Goal: Task Accomplishment & Management: Manage account settings

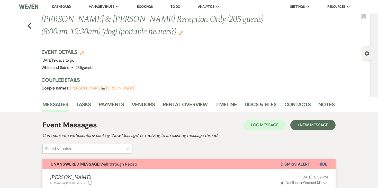
click at [62, 3] on li "Dashboard" at bounding box center [62, 7] width 24 height 10
click at [62, 4] on li "Dashboard" at bounding box center [62, 7] width 24 height 10
click at [62, 5] on link "Dashboard" at bounding box center [61, 6] width 19 height 4
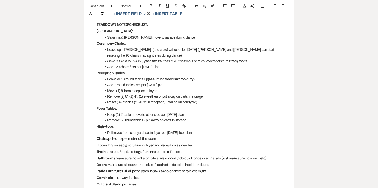
scroll to position [439, 0]
click at [200, 79] on li "Leave all 13 round tables up (assuming floor isn't too dirty)" at bounding box center [192, 79] width 180 height 6
click at [156, 80] on strong "(assuming floor isn't too dirty)" at bounding box center [171, 79] width 47 height 4
drag, startPoint x: 197, startPoint y: 79, endPoint x: 149, endPoint y: 80, distance: 47.9
click at [149, 80] on li "Leave all 13 round tables up (assuming floor isn't too dirty)" at bounding box center [192, 79] width 180 height 6
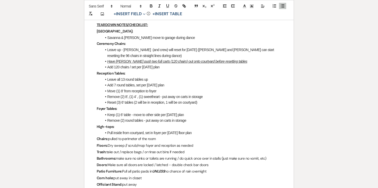
click at [171, 85] on li "Add 7 round tables, set per Friday's plan" at bounding box center [192, 85] width 180 height 6
click at [167, 90] on li "Move (1) 8' from reception to foyer" at bounding box center [192, 91] width 180 height 6
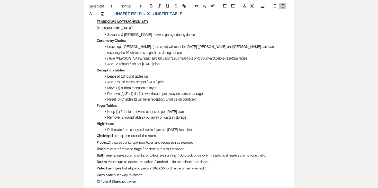
scroll to position [441, 0]
click at [247, 46] on li "Leave up - Savanna (and crew) will reset for Friday (Savanna and Linda can star…" at bounding box center [192, 50] width 180 height 12
click at [246, 47] on li "Leave up - Savanna (and crew) will reset for Friday (Savanna and Linda can star…" at bounding box center [192, 50] width 180 height 12
click at [149, 55] on li "Leave up - Savanna (and crew) will reset for Friday (Savanna and Linda can star…" at bounding box center [192, 50] width 180 height 12
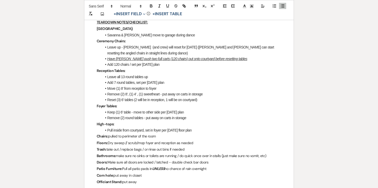
click at [155, 58] on u "Have Joe push two full carts (120 chairs) out onto courtyard before resetting t…" at bounding box center [177, 59] width 140 height 4
drag, startPoint x: 131, startPoint y: 58, endPoint x: 167, endPoint y: 58, distance: 36.0
click at [167, 58] on u "Have Joe push two full carts (120 chairs) out onto courtyard before resetting t…" at bounding box center [177, 59] width 140 height 4
click at [216, 59] on li "Have Joe push 80 chairs out onto courtyard before resetting tables" at bounding box center [192, 59] width 180 height 6
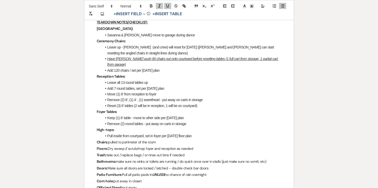
click at [120, 67] on li "Add 120 chairs / set per Friday's plan" at bounding box center [192, 70] width 180 height 6
click at [163, 67] on li "Add 80 chairs / set per Friday's plan" at bounding box center [192, 70] width 180 height 6
click at [162, 59] on u "Have Joe push 80 chairs out onto courtyard before resetting tables (1 full cart…" at bounding box center [192, 62] width 171 height 10
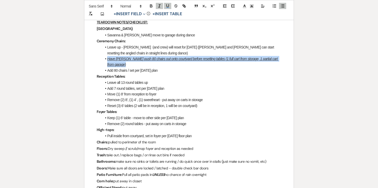
click at [162, 59] on u "Have Joe push 80 chairs out onto courtyard before resetting tables (1 full cart…" at bounding box center [192, 62] width 171 height 10
click at [167, 4] on icon "button" at bounding box center [167, 6] width 5 height 5
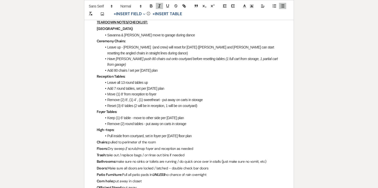
click at [169, 41] on p "Ceremony Chairs:" at bounding box center [189, 41] width 185 height 6
click at [172, 67] on li "Add 80 chairs / set per Friday's plan" at bounding box center [192, 70] width 180 height 6
click at [238, 58] on em "Have Joe push 80 chairs out onto courtyard before resetting tables (1 full cart…" at bounding box center [192, 62] width 171 height 10
click at [210, 67] on li "Add 80 chairs / set per Friday's plan" at bounding box center [192, 70] width 180 height 6
click at [186, 78] on p "Reception Tables:" at bounding box center [189, 76] width 185 height 6
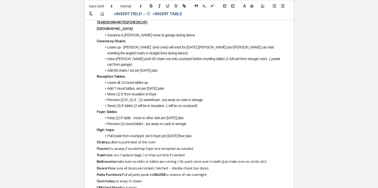
click at [181, 84] on li "Leave all 13 round tables up" at bounding box center [192, 82] width 180 height 6
click at [179, 91] on li "Move (1) 8' from reception to foyer" at bounding box center [192, 94] width 180 height 6
click at [179, 93] on li "Move (1) 8' from reception to foyer" at bounding box center [192, 94] width 180 height 6
click at [181, 106] on li "Reset (3) 6' tables (2 will be in reception, 1 will be on courtyard)" at bounding box center [192, 106] width 180 height 6
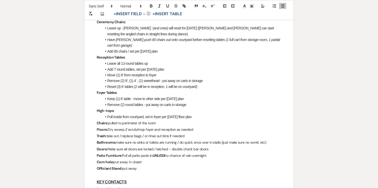
scroll to position [461, 0]
click at [184, 112] on p "High-tops:" at bounding box center [189, 110] width 185 height 6
click at [196, 116] on li "Pull inside from courtyard, set in foyer per Friday's floor plan" at bounding box center [192, 116] width 180 height 6
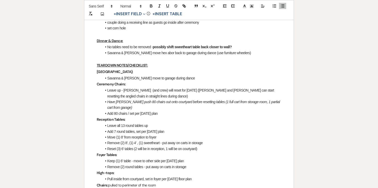
scroll to position [401, 0]
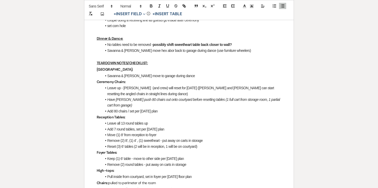
click at [152, 106] on li "Have Joe push 80 chairs out onto courtyard before resetting tables (1 full cart…" at bounding box center [192, 102] width 180 height 12
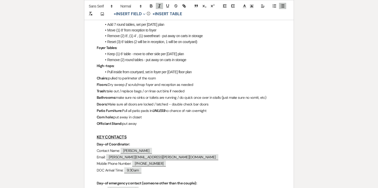
scroll to position [505, 0]
click at [116, 91] on p "Trash: take out / replace bags / or rinse out bins if needed" at bounding box center [189, 91] width 185 height 6
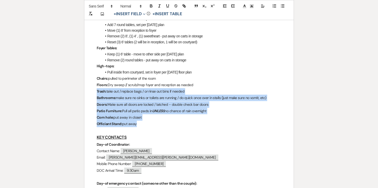
drag, startPoint x: 96, startPoint y: 91, endPoint x: 143, endPoint y: 125, distance: 57.3
click at [143, 125] on div "Karissa & Joe - Final Details - 9.25.25 GENERAL EVENT DETAILS Bride & Groom Nam…" at bounding box center [188, 31] width 209 height 894
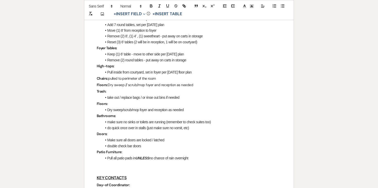
click at [109, 78] on p "Chairs: pulled to perimeter of the room" at bounding box center [189, 78] width 185 height 6
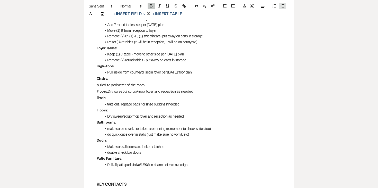
click at [284, 5] on line "button" at bounding box center [283, 5] width 2 height 0
click at [116, 90] on p "Floors: Dry sweep // scrub/mop foyer and reception as needed" at bounding box center [189, 90] width 185 height 6
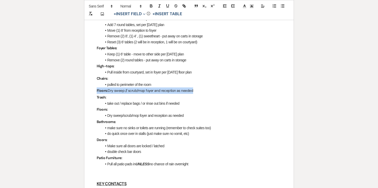
click at [116, 90] on p "Floors: Dry sweep // scrub/mop foyer and reception as needed" at bounding box center [189, 90] width 185 height 6
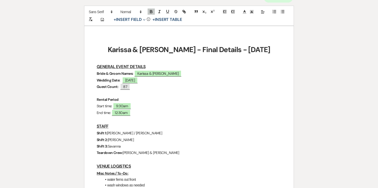
scroll to position [58, 0]
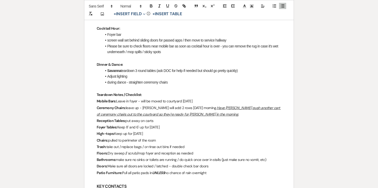
scroll to position [374, 0]
click at [117, 100] on p "Mobile Bars: Leave in foyer - will be moved to courtyard on Saturday" at bounding box center [189, 100] width 185 height 6
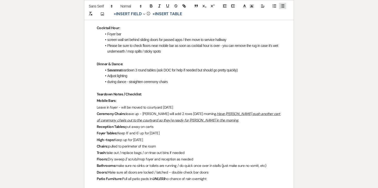
click at [281, 7] on icon "button" at bounding box center [282, 6] width 5 height 5
click at [126, 113] on p "Ceremony Chairs: leave up - Kaitlyn will add 2 rows on Saturday morning. Have J…" at bounding box center [189, 116] width 185 height 13
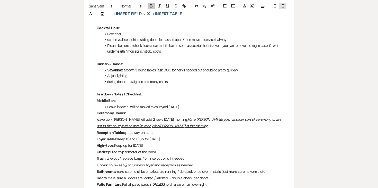
click at [283, 8] on button "button" at bounding box center [282, 6] width 7 height 6
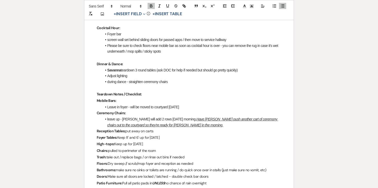
click at [110, 121] on li "﻿ leave up - Kaitlyn will add 2 rows on Saturday morning. Have Joe push another…" at bounding box center [192, 122] width 180 height 12
click at [156, 119] on li "Leave up - Kaitlyn will add 2 rows on Saturday morning. Have Joe push another c…" at bounding box center [192, 122] width 180 height 12
click at [205, 119] on u "Have Joe push another cart of ceremony chairs out to the courtyard so they're r…" at bounding box center [193, 122] width 173 height 10
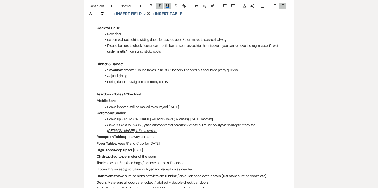
click at [164, 123] on u "Have Joe push another cart of ceremony chairs out to the courtyard so they're r…" at bounding box center [181, 128] width 148 height 10
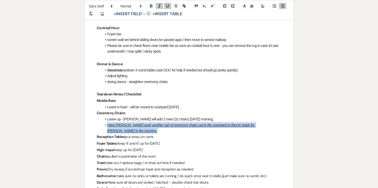
click at [164, 123] on u "Have Joe push another cart of ceremony chairs out to the courtyard so they're r…" at bounding box center [181, 128] width 148 height 10
click at [167, 7] on icon "button" at bounding box center [167, 6] width 5 height 5
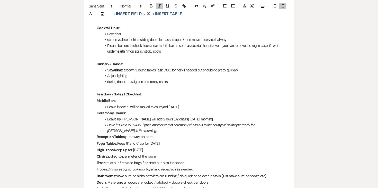
click at [146, 121] on li "Leave up - Kaitlyn will add 2 rows (32 chairs) on Saturday morning." at bounding box center [192, 119] width 180 height 6
click at [141, 125] on em "Have Joe push another cart of ceremony chairs out to the courtyard so they're r…" at bounding box center [181, 128] width 148 height 10
click at [138, 123] on em "Have Joe push another cart of ceremony chairs out to the courtyard so they're r…" at bounding box center [181, 128] width 148 height 10
click at [270, 125] on li "Have Joe push 1 cart of ceremony chairs out to the courtyard so they're ready f…" at bounding box center [192, 128] width 180 height 12
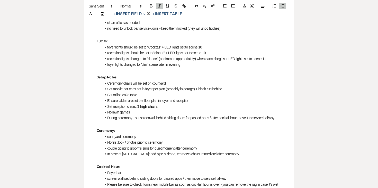
scroll to position [234, 0]
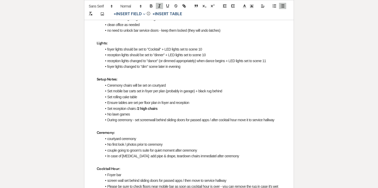
click at [167, 108] on li "Set reception chairs / 2 high chairs" at bounding box center [192, 108] width 180 height 6
drag, startPoint x: 159, startPoint y: 108, endPoint x: 239, endPoint y: 109, distance: 79.8
click at [239, 109] on li "Set reception chairs / 2 high chairs (not sure where these go - check with DOC)" at bounding box center [192, 108] width 180 height 6
click at [153, 5] on icon "button" at bounding box center [151, 6] width 5 height 5
click at [180, 62] on li "reception lights changed to "dance" (or dimmed appropriately) when dance begins…" at bounding box center [192, 61] width 180 height 6
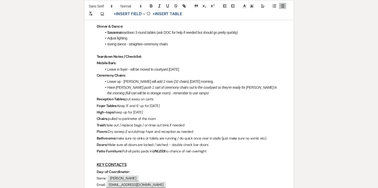
scroll to position [413, 0]
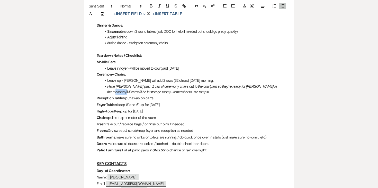
drag, startPoint x: 279, startPoint y: 87, endPoint x: 268, endPoint y: 87, distance: 11.1
click at [268, 87] on em "Have Joe push 1 cart of ceremony chairs out to the courtyard so they're ready f…" at bounding box center [192, 89] width 171 height 10
click at [168, 92] on li "Have Joe push 1 cart of ceremony chairs out to the courtyard so they're ready f…" at bounding box center [192, 89] width 180 height 12
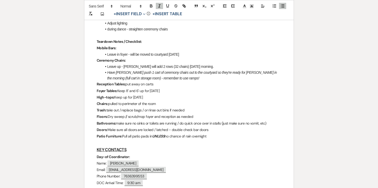
scroll to position [428, 0]
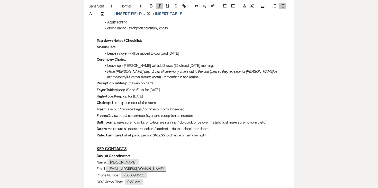
click at [126, 83] on p "Reception Tables: put away on carts" at bounding box center [189, 83] width 185 height 6
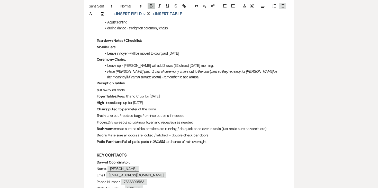
click at [284, 6] on line "button" at bounding box center [283, 6] width 2 height 0
click at [119, 96] on p "Foyer Tables: Keep 8' and 6' up for Saturday" at bounding box center [189, 95] width 185 height 6
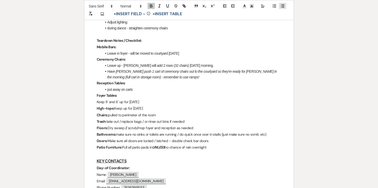
click at [281, 7] on icon "button" at bounding box center [282, 6] width 5 height 5
click at [115, 108] on p "High-tops: Keep up for Saturday" at bounding box center [189, 107] width 185 height 6
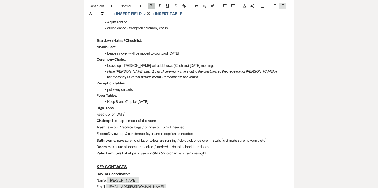
click at [284, 8] on button "button" at bounding box center [282, 6] width 7 height 6
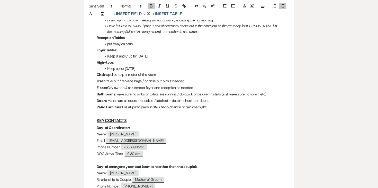
scroll to position [471, 0]
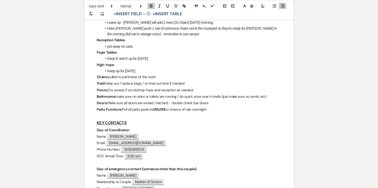
click at [152, 72] on li "﻿ Keep up for Saturday" at bounding box center [192, 71] width 180 height 6
click at [109, 77] on p "Chairs: pulled to perimeter of the room" at bounding box center [189, 77] width 185 height 6
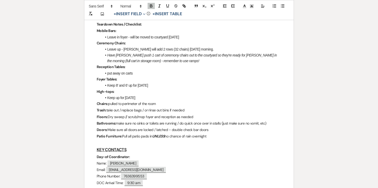
scroll to position [444, 0]
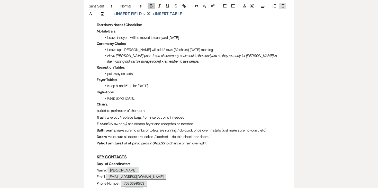
click at [284, 5] on icon "button" at bounding box center [282, 6] width 5 height 5
click at [108, 117] on p "Trash: take out / replace bags / or rinse out bins if needed" at bounding box center [189, 116] width 185 height 6
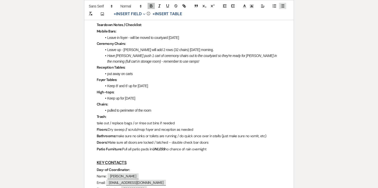
click at [284, 6] on icon "button" at bounding box center [282, 6] width 5 height 5
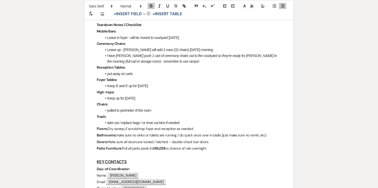
click at [108, 130] on p "Floors: Dry sweep // scrub/mop foyer and reception as needed" at bounding box center [189, 128] width 185 height 6
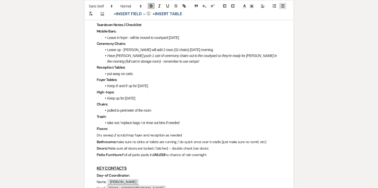
click at [283, 3] on button "button" at bounding box center [282, 6] width 7 height 6
click at [117, 141] on p "Bathrooms: make sure no sinks or toilets are running / do quick once over in st…" at bounding box center [189, 141] width 185 height 6
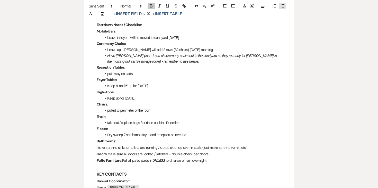
click at [283, 7] on icon "button" at bounding box center [282, 6] width 5 height 5
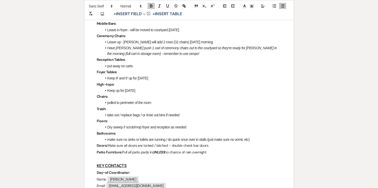
scroll to position [455, 0]
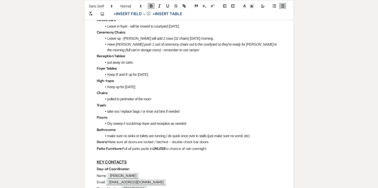
click at [126, 123] on li "Dry sweep // scrub/mop foyer and reception as needed" at bounding box center [192, 123] width 180 height 6
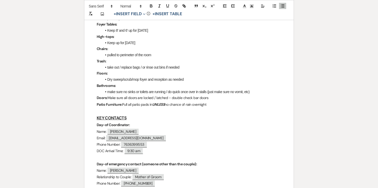
scroll to position [499, 0]
click at [169, 92] on li "make sure no sinks or toilets are running / do quick once over in stalls (just …" at bounding box center [192, 91] width 180 height 6
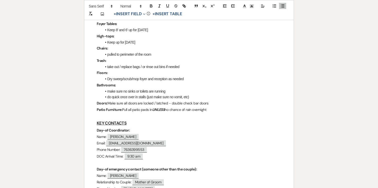
click at [188, 91] on li "make sure no sinks or toilets are running" at bounding box center [192, 91] width 180 height 6
click at [175, 90] on li "make sure no sinks or toilets are running (remember to check suites too)" at bounding box center [192, 91] width 180 height 6
click at [194, 97] on li "do quick once over in stalls (just make sure no vomit, etc)" at bounding box center [192, 97] width 180 height 6
click at [108, 103] on p "Doors: Make sure all doors are locked / latched - double check bar doors" at bounding box center [189, 103] width 185 height 6
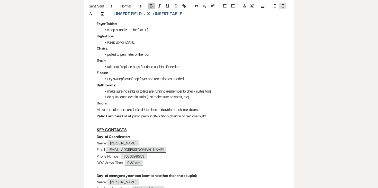
click at [283, 7] on icon "button" at bounding box center [282, 6] width 5 height 5
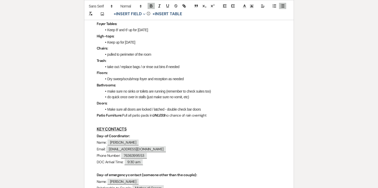
click at [168, 109] on li "﻿ Make sure all doors are locked / latched - double check bar doors" at bounding box center [192, 109] width 180 height 6
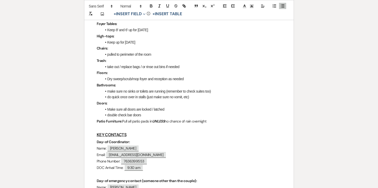
click at [123, 121] on p "Patio Furniture: Pull all patio pads in UNLESS no chance of rain overnight" at bounding box center [189, 121] width 185 height 6
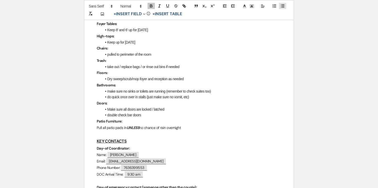
click at [283, 6] on line "button" at bounding box center [283, 6] width 2 height 0
drag, startPoint x: 192, startPoint y: 96, endPoint x: 127, endPoint y: 86, distance: 66.3
click at [127, 86] on div "Katelin & Eli- Final Details - 9.26.25 GENERAL EVENT DETAILS Bride & Groom Name…" at bounding box center [188, 44] width 209 height 909
click at [127, 63] on p "Trash:" at bounding box center [189, 60] width 185 height 6
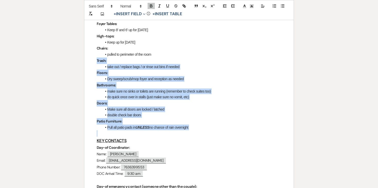
drag, startPoint x: 95, startPoint y: 61, endPoint x: 197, endPoint y: 130, distance: 123.1
click at [197, 130] on div "Katelin & Eli- Final Details - 9.26.25 GENERAL EVENT DETAILS Bride & Groom Name…" at bounding box center [188, 44] width 209 height 909
copy div "Trash: take out / replace bags / or rinse out bins if needed Floors: Dry sweep/…"
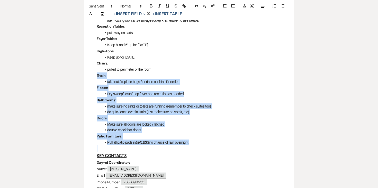
scroll to position [485, 0]
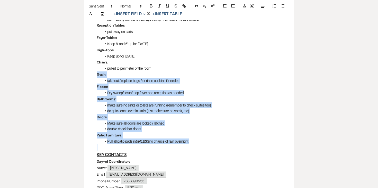
click at [128, 77] on p "Trash:" at bounding box center [189, 74] width 185 height 6
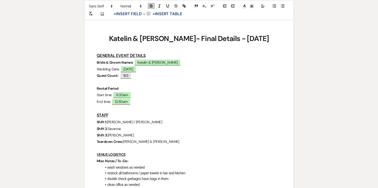
scroll to position [120, 0]
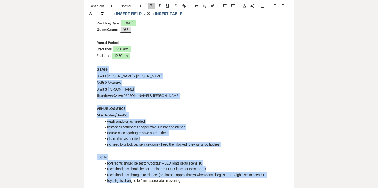
drag, startPoint x: 93, startPoint y: 68, endPoint x: 131, endPoint y: 178, distance: 116.3
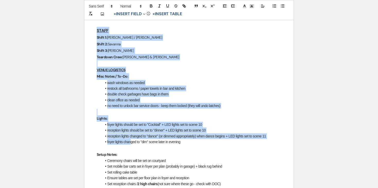
scroll to position [171, 0]
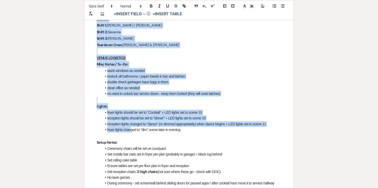
click at [140, 68] on li "wash windows as needed" at bounding box center [192, 71] width 180 height 6
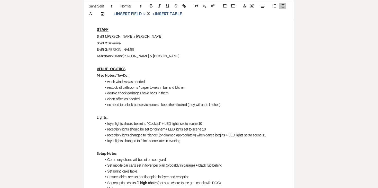
scroll to position [153, 0]
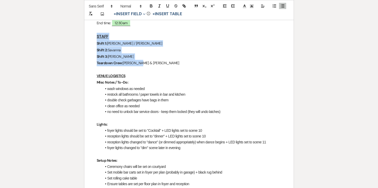
drag, startPoint x: 95, startPoint y: 35, endPoint x: 157, endPoint y: 62, distance: 67.2
copy div "STAFF Shift 1: Ashley / Angela Shift 2: Savanna Shift 3: Ashley Teardown Crew: …"
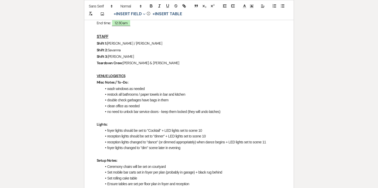
click at [142, 54] on p "Shift 3: Ashley" at bounding box center [189, 56] width 185 height 6
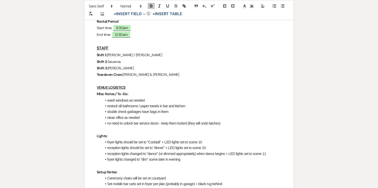
scroll to position [142, 0]
click at [117, 84] on p "VENUE LOGISTICS" at bounding box center [189, 87] width 185 height 6
click at [117, 85] on u "VENUE LOGISTICS" at bounding box center [111, 87] width 29 height 5
click at [126, 6] on span at bounding box center [130, 6] width 25 height 6
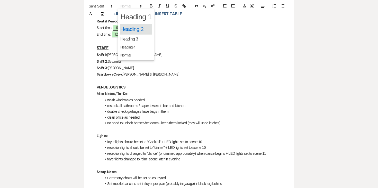
click at [127, 29] on span at bounding box center [135, 29] width 31 height 11
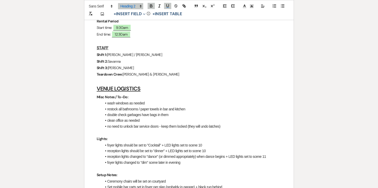
click at [104, 48] on u "STAFF" at bounding box center [103, 47] width 12 height 5
click at [106, 89] on u "VENUE LOGISTICS" at bounding box center [119, 88] width 44 height 7
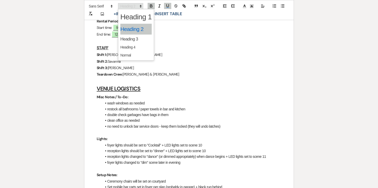
click at [136, 6] on span at bounding box center [130, 6] width 25 height 6
click at [136, 36] on span at bounding box center [135, 38] width 31 height 9
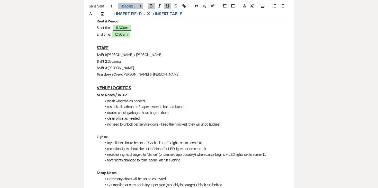
click at [153, 67] on p "Shift 3: Ashley" at bounding box center [189, 68] width 185 height 6
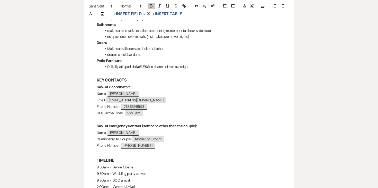
scroll to position [564, 0]
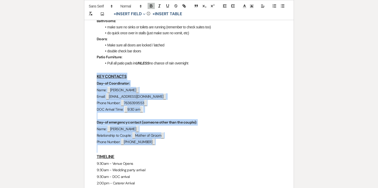
drag, startPoint x: 91, startPoint y: 76, endPoint x: 169, endPoint y: 146, distance: 104.8
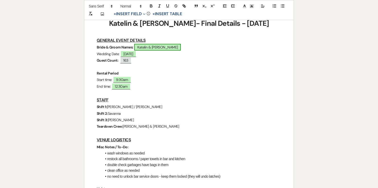
scroll to position [100, 0]
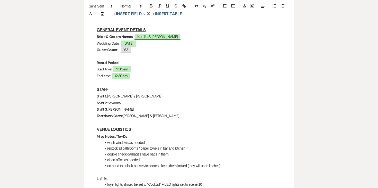
click at [145, 116] on p "Teardown Crew: [PERSON_NAME] & [PERSON_NAME]" at bounding box center [189, 115] width 185 height 6
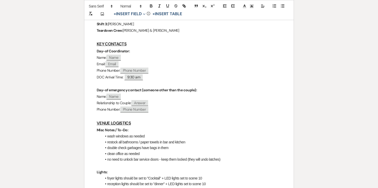
scroll to position [140, 0]
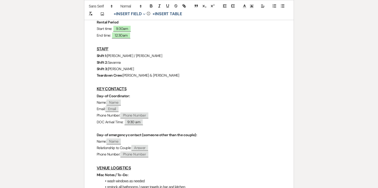
click at [159, 99] on p "Name: ﻿ Name ﻿" at bounding box center [189, 102] width 185 height 6
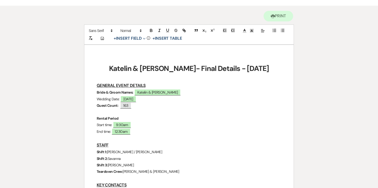
scroll to position [0, 0]
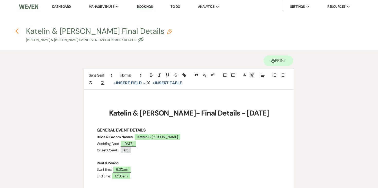
click at [17, 30] on icon "Previous" at bounding box center [17, 31] width 4 height 6
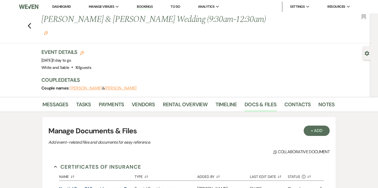
scroll to position [953, 0]
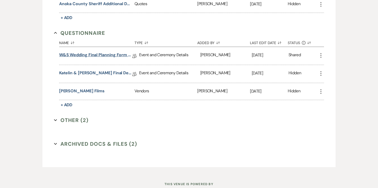
click at [94, 52] on link "W&S Wedding Final Planning Form - Katelin & Eli" at bounding box center [95, 56] width 73 height 8
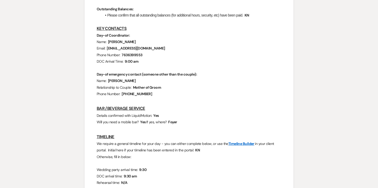
scroll to position [308, 0]
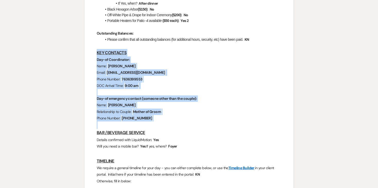
drag, startPoint x: 94, startPoint y: 53, endPoint x: 163, endPoint y: 123, distance: 97.9
copy div "KEY CONTACTS Day-of Coordinator: Name: ﻿ Jess Boden ﻿ Email: ﻿ Taylorstreeteven…"
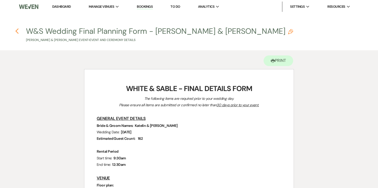
click at [15, 33] on icon "Previous" at bounding box center [17, 31] width 4 height 6
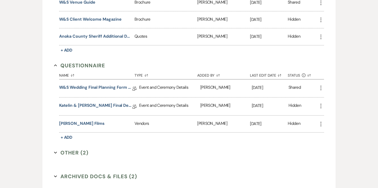
scroll to position [953, 0]
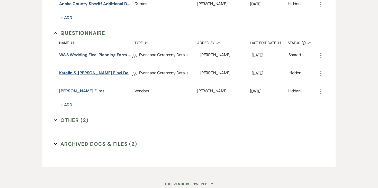
click at [95, 70] on link "Katelin & Eli Final Details" at bounding box center [95, 74] width 73 height 8
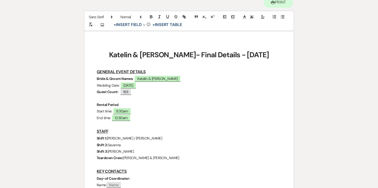
scroll to position [141, 0]
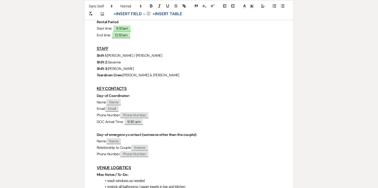
click at [144, 104] on p "Name: ﻿ Name ﻿" at bounding box center [189, 102] width 185 height 6
drag, startPoint x: 147, startPoint y: 121, endPoint x: 96, endPoint y: 101, distance: 55.4
drag, startPoint x: 95, startPoint y: 101, endPoint x: 148, endPoint y: 119, distance: 55.4
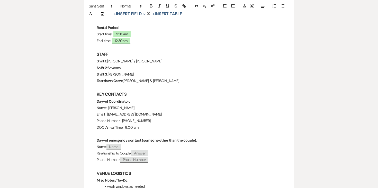
scroll to position [135, 0]
click at [134, 126] on p "DOC Arrival Time: 9:00 am" at bounding box center [189, 127] width 185 height 6
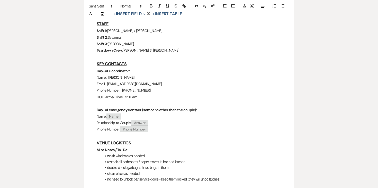
scroll to position [167, 0]
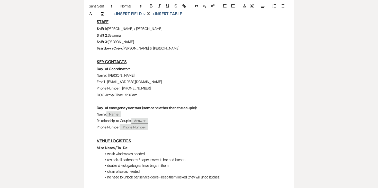
click at [159, 123] on p "Relationship to Couple: ﻿ Answer ﻿" at bounding box center [189, 120] width 185 height 6
drag, startPoint x: 157, startPoint y: 127, endPoint x: 86, endPoint y: 112, distance: 72.9
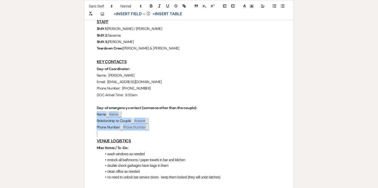
drag, startPoint x: 95, startPoint y: 113, endPoint x: 155, endPoint y: 128, distance: 61.5
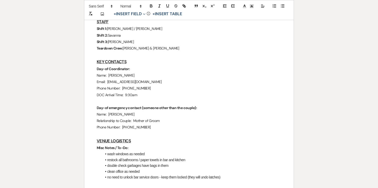
click at [218, 111] on p "Name: Jennifer Erickson" at bounding box center [189, 114] width 185 height 6
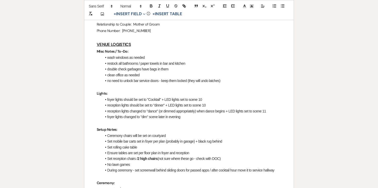
scroll to position [267, 0]
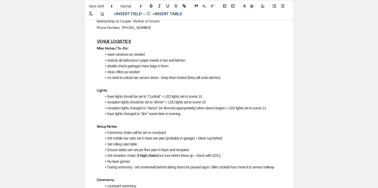
click at [123, 67] on li "double check garbages have bags in them" at bounding box center [192, 66] width 180 height 6
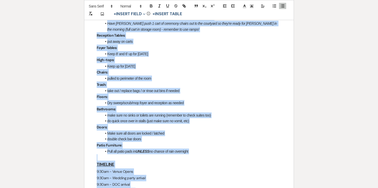
scroll to position [586, 0]
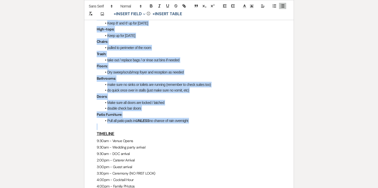
drag, startPoint x: 93, startPoint y: 42, endPoint x: 203, endPoint y: 122, distance: 136.0
copy div "VENUE LOGISTICS Misc Notes / To-Do: wash windows as needed restock all bathroom…"
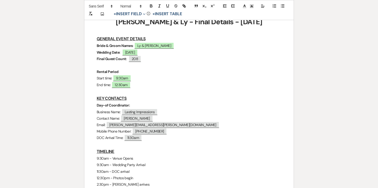
scroll to position [101, 0]
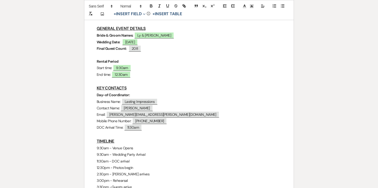
click at [150, 128] on p "DOC Arrival Time: ﻿ 11:30am ﻿" at bounding box center [189, 127] width 185 height 6
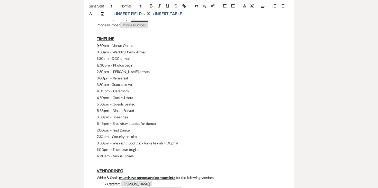
scroll to position [249, 0]
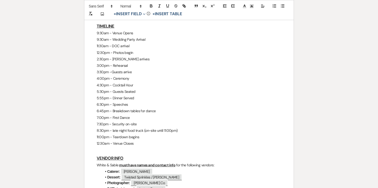
click at [142, 145] on p "12:30am - Venue Closes" at bounding box center [189, 143] width 185 height 6
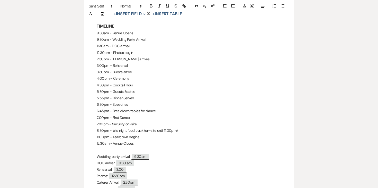
click at [120, 154] on p "Wedding party arrival: ﻿ 9:30am ﻿" at bounding box center [189, 156] width 185 height 6
click at [109, 162] on p "DOC arrival: ﻿ 9:30 am ﻿" at bounding box center [189, 163] width 185 height 6
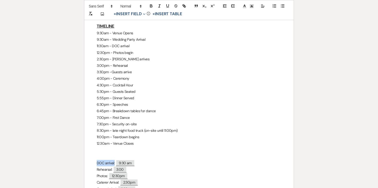
click at [109, 162] on p "DOC arrival: ﻿ 9:30 am ﻿" at bounding box center [189, 163] width 185 height 6
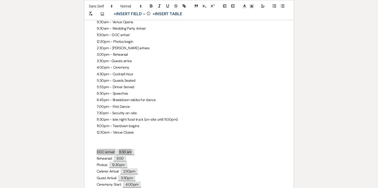
scroll to position [259, 0]
click at [105, 153] on p "DOC arrival: ﻿ 9:30 am ﻿" at bounding box center [189, 152] width 185 height 6
click at [106, 158] on p "Rehearsal: ﻿ 3:00 ﻿" at bounding box center [189, 158] width 185 height 6
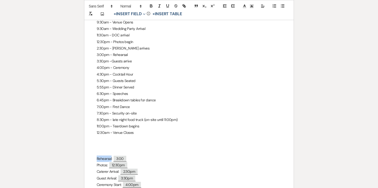
click at [106, 158] on p "Rehearsal: ﻿ 3:00 ﻿" at bounding box center [189, 158] width 185 height 6
click at [105, 164] on p "Photos: ﻿ 12:30pm ﻿" at bounding box center [189, 165] width 185 height 6
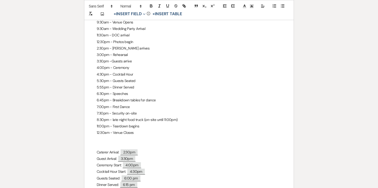
click at [109, 150] on p "Caterer Arrival: ﻿ 2:30pm ﻿" at bounding box center [189, 152] width 185 height 6
drag, startPoint x: 96, startPoint y: 158, endPoint x: 149, endPoint y: 166, distance: 54.1
click at [149, 166] on div "Adam & Ly - Final Details - 9.27.25 GENERAL EVENT DETAILS Bride & Groom Names: …" at bounding box center [188, 150] width 209 height 641
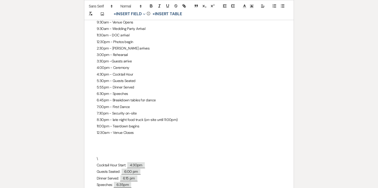
click at [114, 166] on p "Cocktail Hour Start: ﻿ 4:30pm ﻿" at bounding box center [189, 165] width 185 height 6
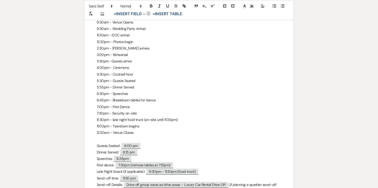
click at [130, 79] on p "5:30pm - Guests Seated" at bounding box center [189, 80] width 185 height 6
click at [103, 81] on p "5:30pm - Guests Seated" at bounding box center [189, 80] width 185 height 6
click at [102, 86] on p "5:55pm - Dinner Served" at bounding box center [189, 87] width 185 height 6
click at [108, 89] on p "6:15pm - Dinner Served" at bounding box center [189, 87] width 185 height 6
click at [104, 94] on p "6:30pm - Speeches" at bounding box center [189, 93] width 185 height 6
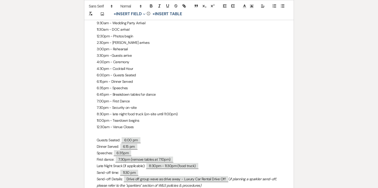
scroll to position [268, 0]
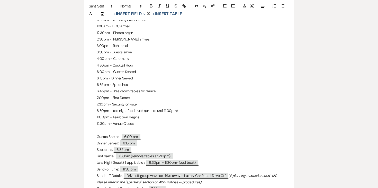
click at [103, 91] on p "6:45pm - Breakdown tables for dance" at bounding box center [189, 91] width 185 height 6
click at [102, 98] on p "7:00pm - First Dance" at bounding box center [189, 97] width 185 height 6
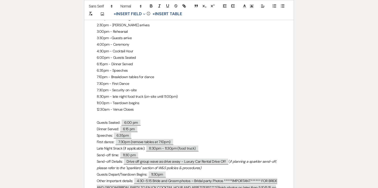
scroll to position [283, 0]
click at [185, 94] on p "8:30pm - late night food truck (on-site until 11:00pm)" at bounding box center [189, 96] width 185 height 6
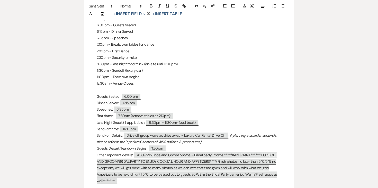
scroll to position [317, 0]
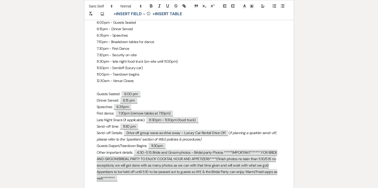
click at [115, 74] on p "11:00pm - Teardown begins" at bounding box center [189, 74] width 185 height 6
click at [111, 75] on p at bounding box center [189, 74] width 185 height 6
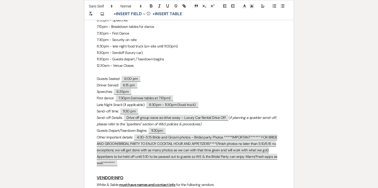
scroll to position [334, 0]
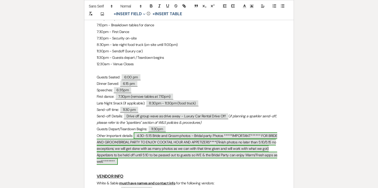
drag, startPoint x: 123, startPoint y: 162, endPoint x: 116, endPoint y: 157, distance: 8.9
click at [116, 157] on p "Other important details: ﻿ 4:30-5:15 Bride and Groom photos – Bridal party Phot…" at bounding box center [189, 148] width 185 height 32
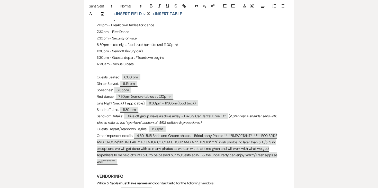
click at [108, 128] on p "Guests Depart/Teardown Begins: ﻿ 11:30pm ﻿" at bounding box center [189, 129] width 185 height 6
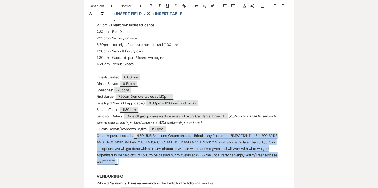
drag, startPoint x: 96, startPoint y: 134, endPoint x: 130, endPoint y: 163, distance: 44.7
click at [130, 163] on div "Adam & Ly - Final Details - 9.27.25 GENERAL EVENT DETAILS Bride & Groom Names: …" at bounding box center [188, 62] width 209 height 615
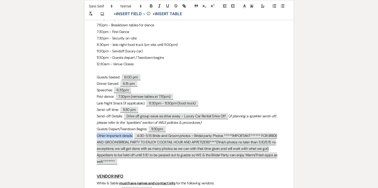
copy p "Other important details:"
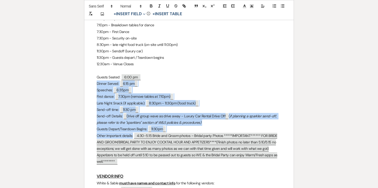
drag, startPoint x: 127, startPoint y: 163, endPoint x: 90, endPoint y: 86, distance: 85.4
click at [90, 86] on div "Adam & Ly - Final Details - 9.27.25 GENERAL EVENT DETAILS Bride & Groom Names: …" at bounding box center [188, 62] width 209 height 615
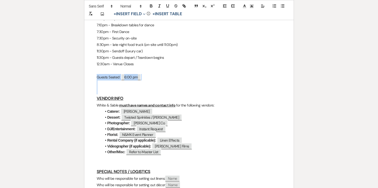
drag, startPoint x: 102, startPoint y: 90, endPoint x: 93, endPoint y: 78, distance: 14.7
click at [93, 78] on div "Adam & Ly - Final Details - 9.27.25 GENERAL EVENT DETAILS Bride & Groom Names: …" at bounding box center [188, 23] width 209 height 537
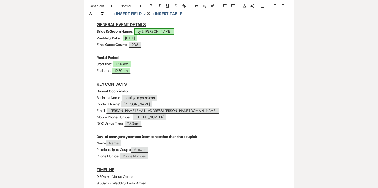
scroll to position [106, 0]
drag, startPoint x: 158, startPoint y: 153, endPoint x: 97, endPoint y: 137, distance: 63.5
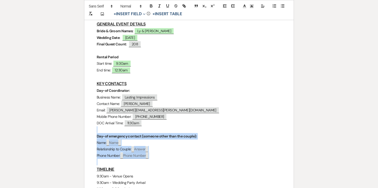
drag, startPoint x: 96, startPoint y: 132, endPoint x: 156, endPoint y: 159, distance: 65.9
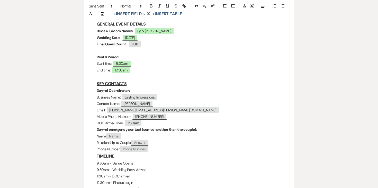
click at [179, 123] on p "DOC Arrival Time: ﻿ 11:30am ﻿" at bounding box center [189, 123] width 185 height 6
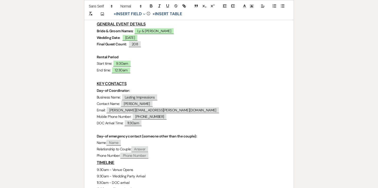
click at [157, 156] on p "Phone Number: ﻿ Phone Number ﻿" at bounding box center [189, 155] width 185 height 6
click at [118, 142] on span "Name" at bounding box center [114, 142] width 14 height 6
select select "client"
select select "Name"
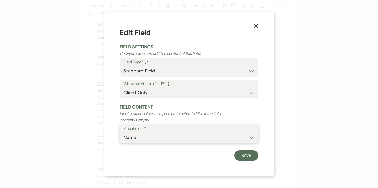
click at [146, 134] on select "Custom Placeholder Date Time Name Location Venue Name Type Number Budget Addres…" at bounding box center [188, 137] width 131 height 10
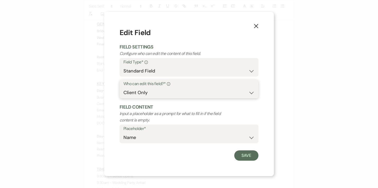
click at [149, 95] on select "Both Venue & Client Client Only Venue Only" at bounding box center [188, 92] width 131 height 10
click at [123, 87] on select "Both Venue & Client Client Only Venue Only" at bounding box center [188, 92] width 131 height 10
click at [149, 91] on select "Both Venue & Client Client Only Venue Only" at bounding box center [188, 92] width 131 height 10
select select "clientAndOwner"
click at [123, 87] on select "Both Venue & Client Client Only Venue Only" at bounding box center [188, 92] width 131 height 10
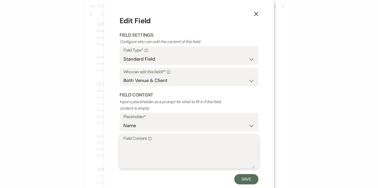
click at [136, 146] on textarea "Field Content Info" at bounding box center [188, 155] width 131 height 26
type textarea "[PERSON_NAME]"
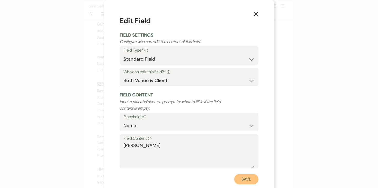
click at [241, 181] on button "Save" at bounding box center [246, 179] width 24 height 10
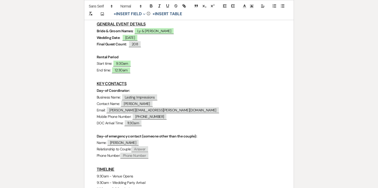
click at [142, 146] on span "Answer" at bounding box center [139, 149] width 17 height 6
select select "client"
select select "custom_placeholder"
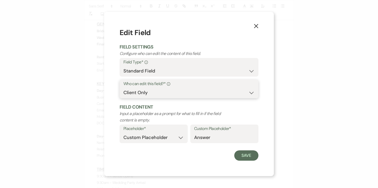
click at [170, 93] on select "Both Venue & Client Client Only Venue Only" at bounding box center [188, 92] width 131 height 10
select select "clientAndOwner"
click at [123, 87] on select "Both Venue & Client Client Only Venue Only" at bounding box center [188, 92] width 131 height 10
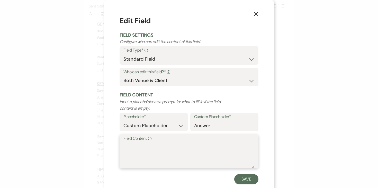
click at [149, 149] on textarea "Field Content Info" at bounding box center [188, 155] width 131 height 26
type textarea "[PERSON_NAME]'s father"
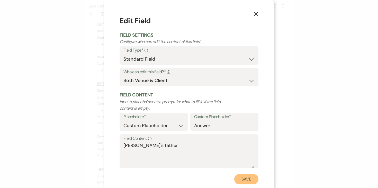
click at [238, 180] on button "Save" at bounding box center [246, 179] width 24 height 10
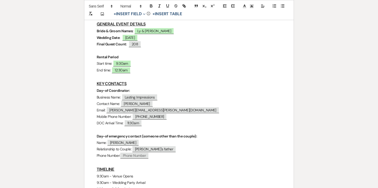
click at [144, 154] on span "Phone Number" at bounding box center [134, 155] width 28 height 6
select select "client"
select select "Phone Number"
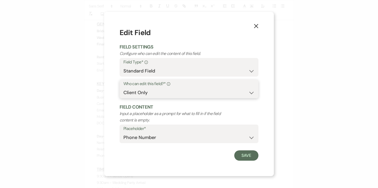
click at [167, 93] on select "Both Venue & Client Client Only Venue Only" at bounding box center [188, 92] width 131 height 10
select select "clientAndOwner"
click at [123, 87] on select "Both Venue & Client Client Only Venue Only" at bounding box center [188, 92] width 131 height 10
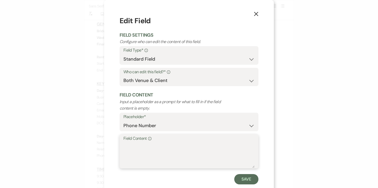
click at [148, 158] on textarea "Field Content Info" at bounding box center [188, 155] width 131 height 26
paste textarea "[PHONE_NUMBER]"
type textarea "[PHONE_NUMBER]"
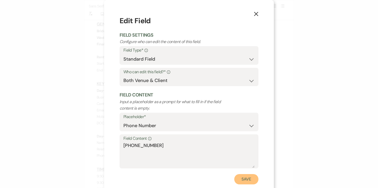
click at [240, 179] on button "Save" at bounding box center [246, 179] width 24 height 10
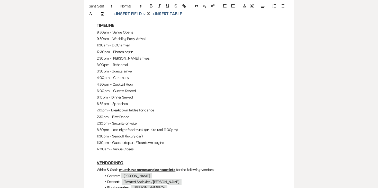
scroll to position [249, 0]
drag, startPoint x: 139, startPoint y: 149, endPoint x: 89, endPoint y: 34, distance: 125.7
click at [89, 34] on div "Adam & Ly - Final Details - 9.27.25 GENERAL EVENT DETAILS Bride & Groom Names: …" at bounding box center [188, 98] width 209 height 516
copy div "9:30am - Venue Opens 9:30am - Wedding Party Arrival 11:30am - DOC arrival 12:30…"
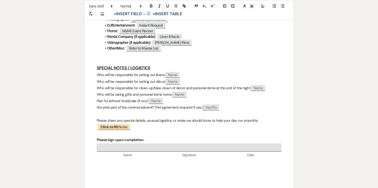
scroll to position [398, 0]
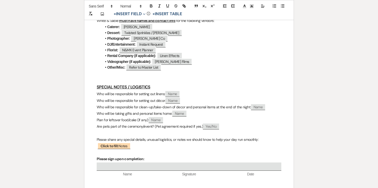
click at [170, 93] on span "Name" at bounding box center [172, 94] width 14 height 6
select select "client"
select select "Name"
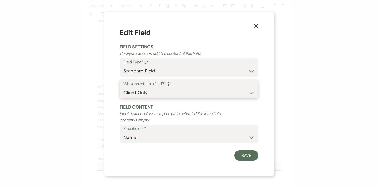
click at [156, 95] on select "Both Venue & Client Client Only Venue Only" at bounding box center [188, 92] width 131 height 10
select select "clientAndOwner"
click at [123, 87] on select "Both Venue & Client Client Only Venue Only" at bounding box center [188, 92] width 131 height 10
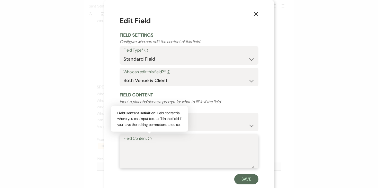
click at [148, 144] on textarea "Field Content Info Field Content Definition : Field content is where you can in…" at bounding box center [188, 155] width 131 height 26
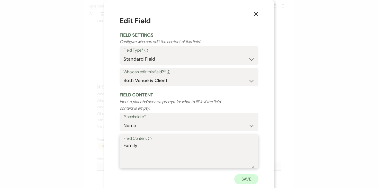
type textarea "Family"
click at [248, 179] on button "Save" at bounding box center [246, 179] width 24 height 10
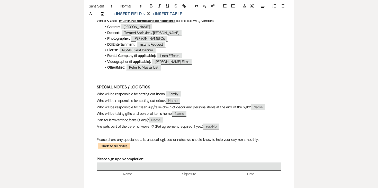
click at [171, 102] on span "Name" at bounding box center [173, 101] width 14 height 6
select select "client"
select select "Name"
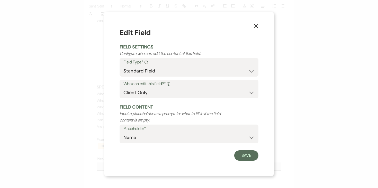
click at [153, 101] on form "Edit Field Field Settings Configure who can edit the content of this field. Fie…" at bounding box center [189, 93] width 139 height 133
click at [155, 88] on select "Both Venue & Client Client Only Venue Only" at bounding box center [188, 92] width 131 height 10
click at [123, 87] on select "Both Venue & Client Client Only Venue Only" at bounding box center [188, 92] width 131 height 10
click at [154, 85] on label "Who can edit this field?* Info" at bounding box center [188, 83] width 131 height 7
click at [154, 93] on select "Both Venue & Client Client Only Venue Only" at bounding box center [188, 92] width 131 height 10
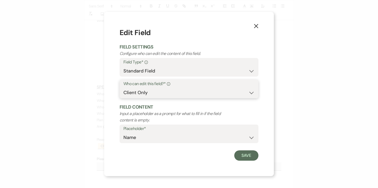
select select "clientAndOwner"
click at [123, 87] on select "Both Venue & Client Client Only Venue Only" at bounding box center [188, 92] width 131 height 10
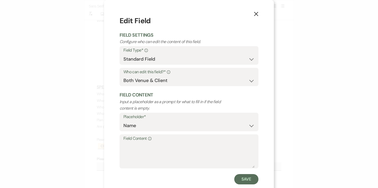
click at [137, 140] on label "Field Content Info" at bounding box center [188, 138] width 131 height 7
click at [137, 142] on textarea "Field Content Info" at bounding box center [188, 155] width 131 height 26
paste textarea "DOC to put out these items/Family?"
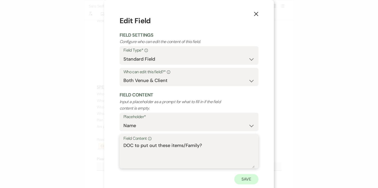
type textarea "DOC to put out these items/Family?"
click at [245, 179] on button "Save" at bounding box center [246, 179] width 24 height 10
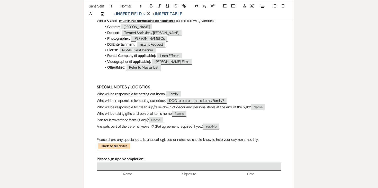
click at [254, 106] on span "Name" at bounding box center [258, 107] width 14 height 6
select select "client"
select select "Name"
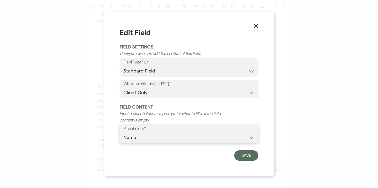
click at [180, 137] on select "Custom Placeholder Date Time Name Location Venue Name Type Number Budget Addres…" at bounding box center [188, 137] width 131 height 10
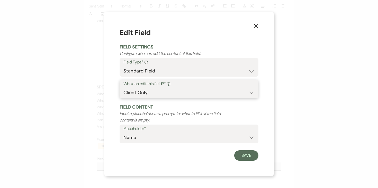
click at [199, 95] on select "Both Venue & Client Client Only Venue Only" at bounding box center [188, 92] width 131 height 10
select select "clientAndOwner"
click at [123, 87] on select "Both Venue & Client Client Only Venue Only" at bounding box center [188, 92] width 131 height 10
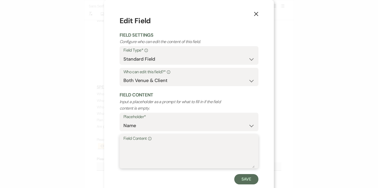
drag, startPoint x: 199, startPoint y: 95, endPoint x: 155, endPoint y: 150, distance: 70.0
click at [155, 150] on textarea "Field Content Info" at bounding box center [188, 155] width 131 height 26
type textarea "Family & DOC"
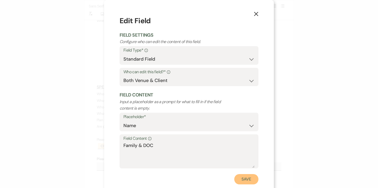
drag, startPoint x: 155, startPoint y: 150, endPoint x: 240, endPoint y: 181, distance: 89.6
click at [240, 181] on button "Save" at bounding box center [246, 179] width 24 height 10
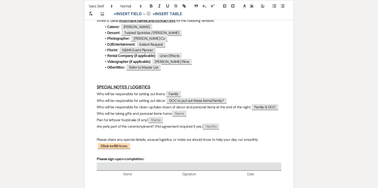
drag, startPoint x: 240, startPoint y: 181, endPoint x: 178, endPoint y: 114, distance: 91.1
click at [178, 114] on span "Name" at bounding box center [179, 113] width 14 height 6
select select "client"
select select "Name"
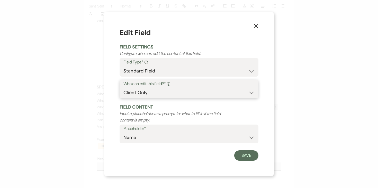
drag, startPoint x: 178, startPoint y: 114, endPoint x: 145, endPoint y: 93, distance: 39.1
click at [145, 93] on select "Both Venue & Client Client Only Venue Only" at bounding box center [188, 92] width 131 height 10
select select "clientAndOwner"
click at [123, 87] on select "Both Venue & Client Client Only Venue Only" at bounding box center [188, 92] width 131 height 10
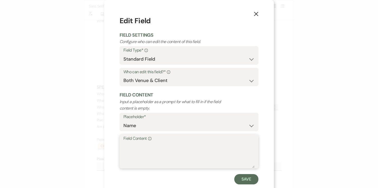
click at [215, 152] on textarea "Field Content Info" at bounding box center [188, 155] width 131 height 26
type textarea "DOC"
click at [250, 175] on button "Save" at bounding box center [246, 179] width 24 height 10
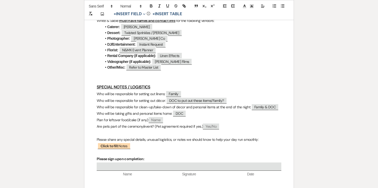
click at [158, 120] on span "Name" at bounding box center [156, 120] width 14 height 6
select select "client"
select select "Name"
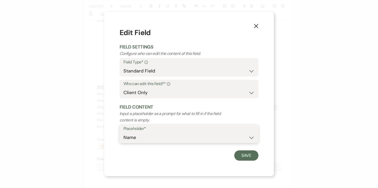
click at [148, 141] on select "Custom Placeholder Date Time Name Location Venue Name Type Number Budget Addres…" at bounding box center [188, 137] width 131 height 10
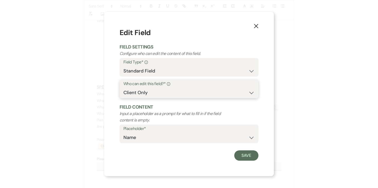
click at [158, 89] on select "Both Venue & Client Client Only Venue Only" at bounding box center [188, 92] width 131 height 10
select select "clientAndOwner"
click at [123, 87] on select "Both Venue & Client Client Only Venue Only" at bounding box center [188, 92] width 131 height 10
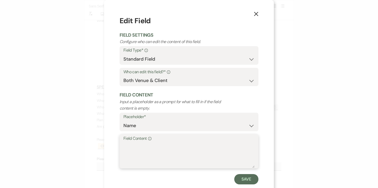
click at [141, 148] on textarea "Field Content Info" at bounding box center [188, 155] width 131 height 26
paste textarea "[PERSON_NAME] providing Boxes for Bride/Groom to take home all leftovers."
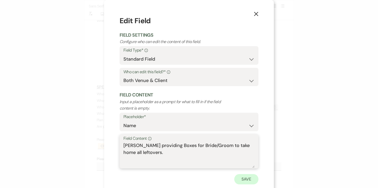
type textarea "[PERSON_NAME] providing Boxes for Bride/Groom to take home all leftovers."
click at [250, 179] on button "Save" at bounding box center [246, 179] width 24 height 10
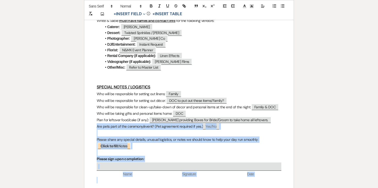
drag, startPoint x: 96, startPoint y: 127, endPoint x: 286, endPoint y: 179, distance: 196.7
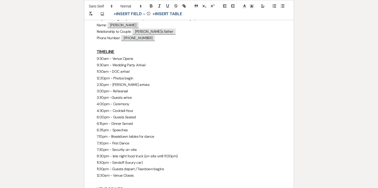
scroll to position [231, 0]
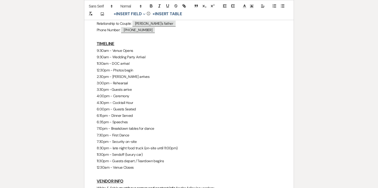
click at [116, 169] on p "12:30am - Venue Closes" at bounding box center [189, 167] width 185 height 6
drag, startPoint x: 135, startPoint y: 167, endPoint x: 93, endPoint y: 48, distance: 125.9
click at [93, 48] on div "Adam & Ly - Final Details - 9.27.25 GENERAL EVENT DETAILS Bride & Groom Names: …" at bounding box center [188, 86] width 209 height 456
copy div "9:30am - Venue Opens 9:30am - Wedding Party Arrival 11:30am - DOC arrival 12:30…"
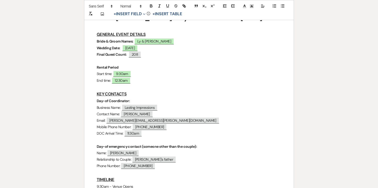
scroll to position [94, 0]
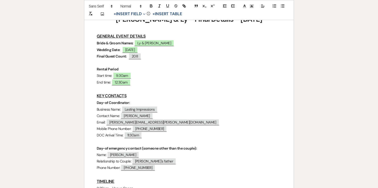
click at [138, 82] on p "End time: ﻿ 12:30am ﻿" at bounding box center [189, 82] width 185 height 6
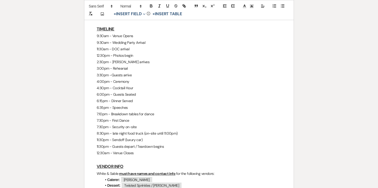
scroll to position [306, 0]
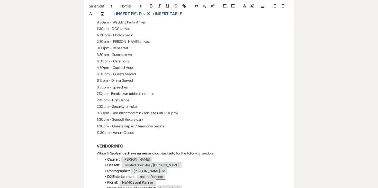
click at [124, 98] on p "7:30pm - First Dance" at bounding box center [189, 100] width 185 height 6
click at [119, 93] on p "7:10pm - Breakdown tables for dance" at bounding box center [189, 93] width 185 height 6
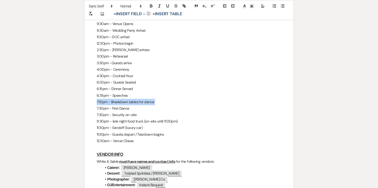
scroll to position [298, 0]
click at [152, 6] on icon "button" at bounding box center [151, 6] width 2 height 1
click at [170, 96] on p "6:35pm - Speeches" at bounding box center [189, 95] width 185 height 6
click at [170, 100] on p "7:10pm - Breakdown tables for dance" at bounding box center [189, 101] width 185 height 6
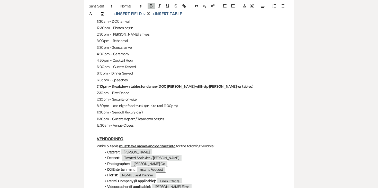
scroll to position [337, 0]
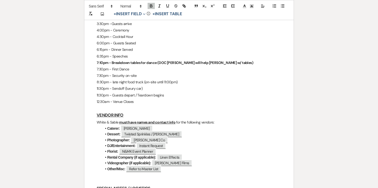
click at [104, 121] on p "White & Sable must have names and contact info for the following vendors:" at bounding box center [189, 122] width 185 height 6
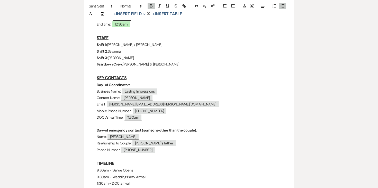
scroll to position [129, 0]
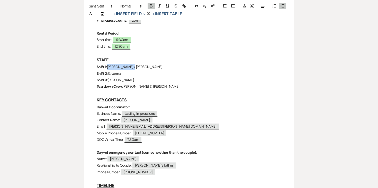
drag, startPoint x: 136, startPoint y: 65, endPoint x: 108, endPoint y: 65, distance: 28.6
click at [108, 65] on p "Shift 1: [PERSON_NAME] / [PERSON_NAME]" at bounding box center [189, 67] width 185 height 6
click at [125, 72] on p "Shift 2: Savanna" at bounding box center [189, 73] width 185 height 6
click at [128, 69] on span "[PERSON_NAME] / [PERSON_NAME]" at bounding box center [134, 66] width 55 height 5
click at [135, 67] on p "Shift 1: [PERSON_NAME] / [PERSON_NAME]" at bounding box center [189, 67] width 185 height 6
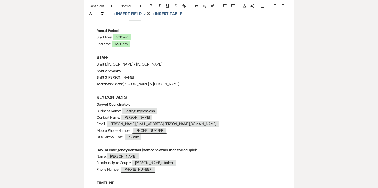
scroll to position [132, 0]
click at [129, 67] on p "Shift 1: [PERSON_NAME] / [PERSON_NAME]" at bounding box center [189, 64] width 185 height 6
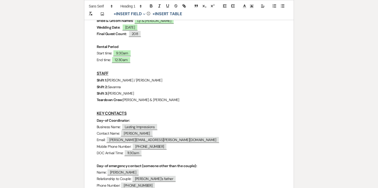
scroll to position [111, 0]
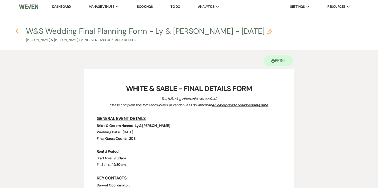
click at [19, 30] on icon "Previous" at bounding box center [17, 31] width 4 height 6
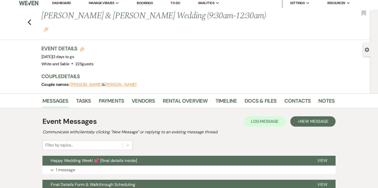
scroll to position [5, 0]
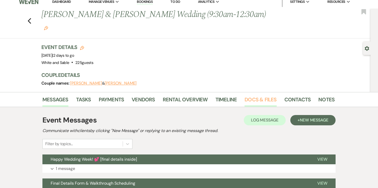
click at [261, 95] on link "Docs & Files" at bounding box center [261, 100] width 32 height 11
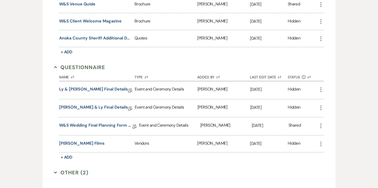
scroll to position [919, 0]
click at [318, 123] on icon "More" at bounding box center [321, 126] width 6 height 6
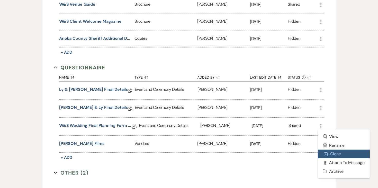
click at [335, 149] on button "Duplicate Clone" at bounding box center [344, 153] width 52 height 9
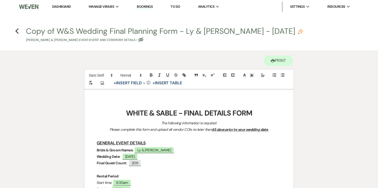
click at [298, 32] on icon "Pencil" at bounding box center [300, 31] width 5 height 5
select select "49"
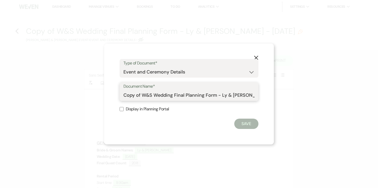
click at [173, 93] on input "Copy of W&S Wedding Final Planning Form - Ly & Adam - 9.27.25" at bounding box center [188, 95] width 131 height 10
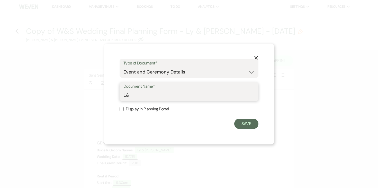
type input "L"
type input "Updated details 9/23"
click at [244, 125] on button "Save" at bounding box center [246, 123] width 24 height 10
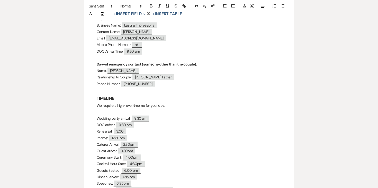
scroll to position [191, 0]
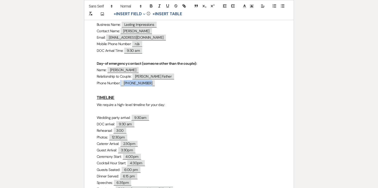
drag, startPoint x: 154, startPoint y: 85, endPoint x: 88, endPoint y: 61, distance: 70.1
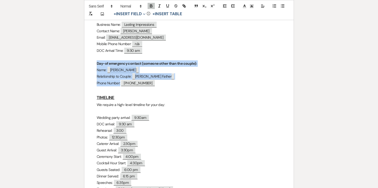
drag, startPoint x: 96, startPoint y: 64, endPoint x: 158, endPoint y: 82, distance: 64.8
copy div "Day-of emergency contact (someone other than the couple): Name: ﻿ Tom Spear ﻿ R…"
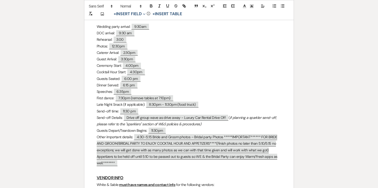
scroll to position [282, 0]
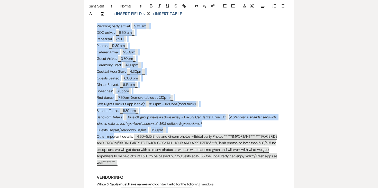
drag, startPoint x: 124, startPoint y: 162, endPoint x: 96, endPoint y: 28, distance: 137.4
click at [96, 28] on div "WHITE & SABLE - FINAL DETAILS FORM The following information is required. Pleas…" at bounding box center [188, 190] width 209 height 766
drag, startPoint x: 95, startPoint y: 26, endPoint x: 122, endPoint y: 163, distance: 139.5
click at [122, 163] on div "WHITE & SABLE - FINAL DETAILS FORM The following information is required. Pleas…" at bounding box center [188, 190] width 209 height 766
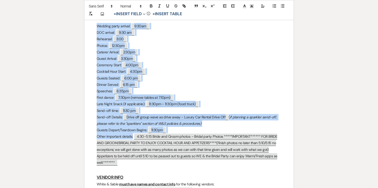
copy div "Wedding party arrival: ﻿ 9:30am ﻿ DOC arrival: ﻿ 9:30 am ﻿ Rehearsal: ﻿ 3:00 ﻿ …"
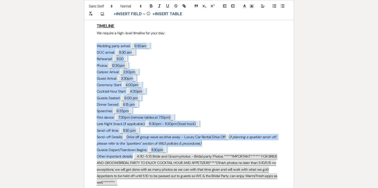
scroll to position [142, 0]
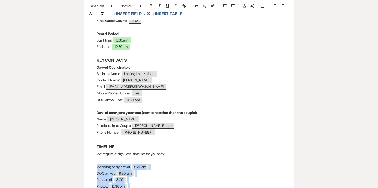
click at [156, 126] on span "Grooms Father" at bounding box center [153, 125] width 42 height 6
select select "client"
select select "custom_placeholder"
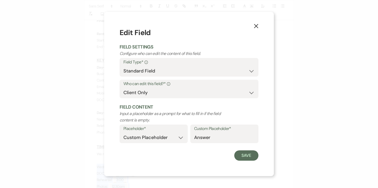
click at [256, 29] on button "X" at bounding box center [256, 25] width 8 height 9
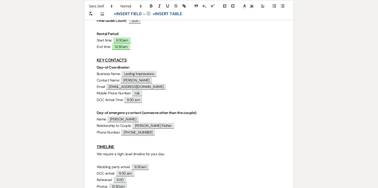
click at [184, 112] on strong "Day-of emergency contact (someone other than the couple):" at bounding box center [147, 112] width 100 height 5
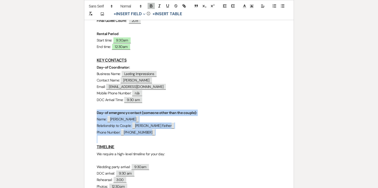
drag, startPoint x: 157, startPoint y: 136, endPoint x: 98, endPoint y: 112, distance: 63.5
copy div "Day-of emergency contact (someone other than the couple): Name: ﻿ Tom Spear ﻿ R…"
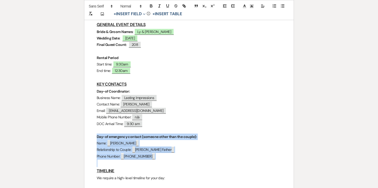
scroll to position [119, 0]
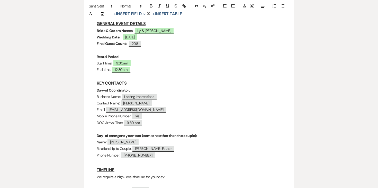
click at [140, 143] on p "Name: ﻿ Tom Spear ﻿" at bounding box center [189, 142] width 185 height 6
click at [121, 145] on p "Relationship to Couple: ﻿ Grooms Father ﻿" at bounding box center [189, 148] width 185 height 6
click at [121, 142] on span "[PERSON_NAME]" at bounding box center [123, 142] width 31 height 6
select select "client"
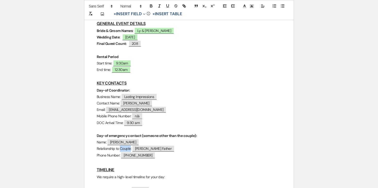
select select "Name"
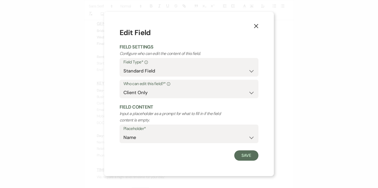
click at [121, 142] on div "Placeholder* Custom Placeholder Date Time Name Location Venue Name Type Number …" at bounding box center [189, 133] width 139 height 19
click at [205, 93] on select "Both Venue & Client Client Only Venue Only" at bounding box center [188, 92] width 131 height 10
select select "clientAndOwner"
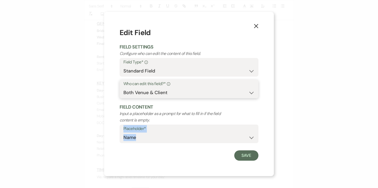
click at [123, 87] on select "Both Venue & Client Client Only Venue Only" at bounding box center [188, 92] width 131 height 10
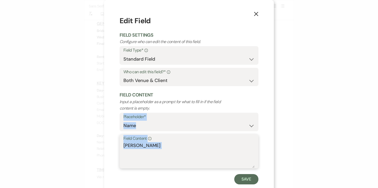
click at [141, 150] on textarea "Tom Spear" at bounding box center [188, 155] width 131 height 26
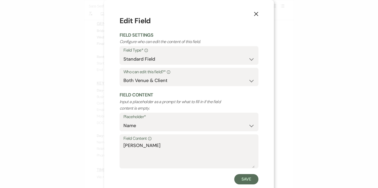
click at [259, 13] on button "X" at bounding box center [256, 13] width 8 height 9
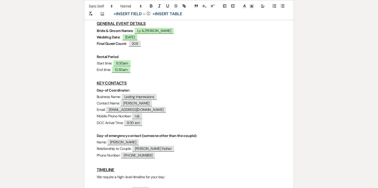
click at [147, 154] on span "952 393 5329" at bounding box center [138, 155] width 34 height 6
select select "client"
select select "Phone Number"
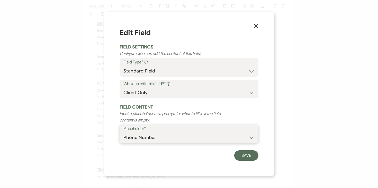
click at [225, 136] on select "Custom Placeholder Date Time Name Location Venue Name Type Number Budget Addres…" at bounding box center [188, 137] width 131 height 10
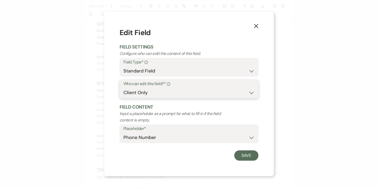
click at [210, 96] on select "Both Venue & Client Client Only Venue Only" at bounding box center [188, 92] width 131 height 10
select select "clientAndOwner"
click at [123, 87] on select "Both Venue & Client Client Only Venue Only" at bounding box center [188, 92] width 131 height 10
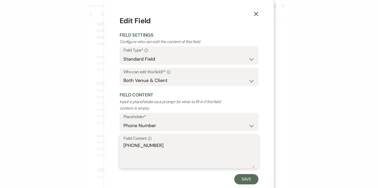
click at [141, 146] on textarea "952 393 5329" at bounding box center [188, 155] width 131 height 26
click at [259, 14] on button "X" at bounding box center [256, 13] width 8 height 9
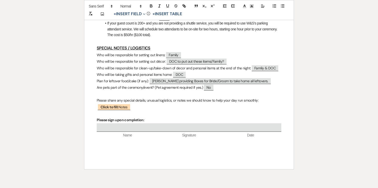
scroll to position [678, 0]
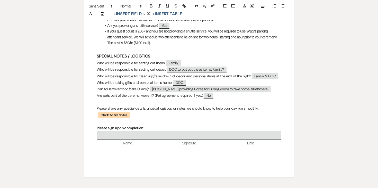
click at [220, 72] on span "DOC to put out these items/Family?" at bounding box center [197, 69] width 60 height 6
select select "client"
select select "Name"
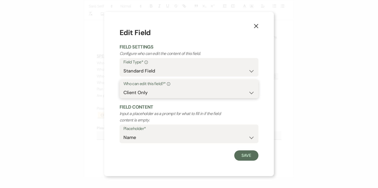
click at [167, 89] on select "Both Venue & Client Client Only Venue Only" at bounding box center [188, 92] width 131 height 10
select select "clientAndOwner"
click at [123, 87] on select "Both Venue & Client Client Only Venue Only" at bounding box center [188, 92] width 131 height 10
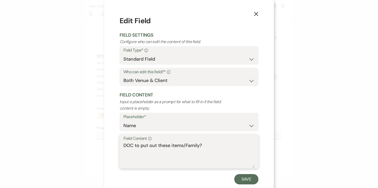
click at [142, 145] on textarea "DOC to put out these items/Family?" at bounding box center [188, 155] width 131 height 26
click at [258, 12] on icon "X" at bounding box center [256, 14] width 5 height 5
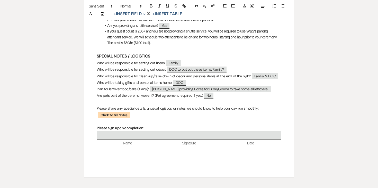
click at [173, 92] on span "Chef Jeff providing Boxes for Bride/Groom to take home all leftovers." at bounding box center [210, 89] width 121 height 6
select select "client"
select select "Name"
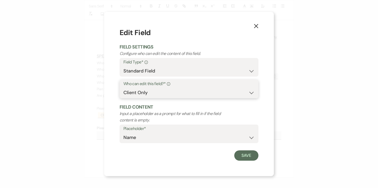
click at [168, 94] on select "Both Venue & Client Client Only Venue Only" at bounding box center [188, 92] width 131 height 10
select select "clientAndOwner"
click at [123, 87] on select "Both Venue & Client Client Only Venue Only" at bounding box center [188, 92] width 131 height 10
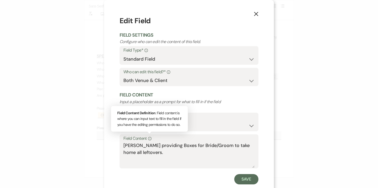
click at [148, 141] on div "Info" at bounding box center [149, 138] width 5 height 7
click at [148, 142] on textarea "[PERSON_NAME] providing Boxes for Bride/Groom to take home all leftovers." at bounding box center [188, 155] width 131 height 26
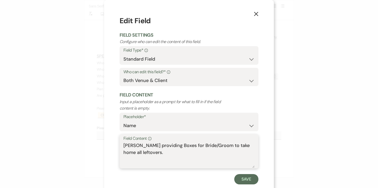
drag, startPoint x: 144, startPoint y: 152, endPoint x: 116, endPoint y: 142, distance: 30.2
click at [116, 142] on div "X Edit Field Field Settings Configure who can edit the content of this field. F…" at bounding box center [189, 99] width 170 height 199
click at [257, 12] on icon "X" at bounding box center [256, 14] width 5 height 5
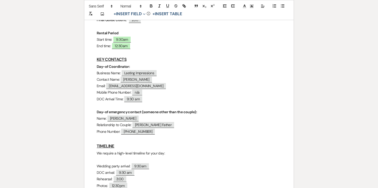
scroll to position [0, 0]
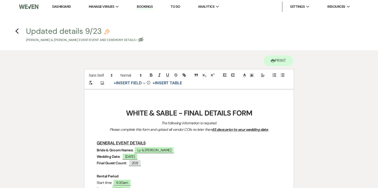
click at [19, 31] on h4 "Previous Updated details 9/23 Pencil Ly Trinh & Adam Spear's Event • Event and …" at bounding box center [189, 34] width 370 height 17
click at [16, 31] on use "button" at bounding box center [16, 31] width 3 height 6
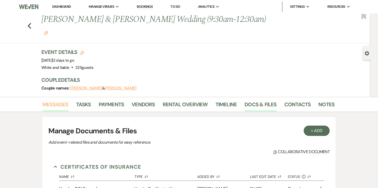
click at [59, 100] on link "Messages" at bounding box center [55, 105] width 26 height 11
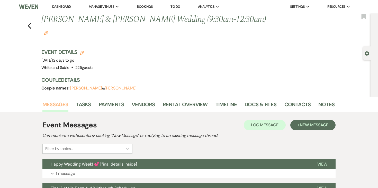
scroll to position [42, 0]
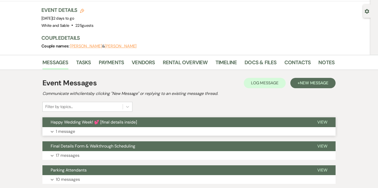
click at [71, 128] on p "1 message" at bounding box center [65, 131] width 19 height 7
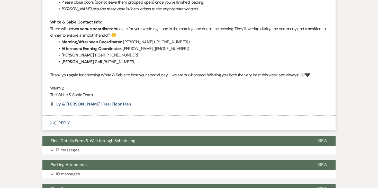
click at [65, 116] on button "Envelope Reply" at bounding box center [188, 123] width 293 height 14
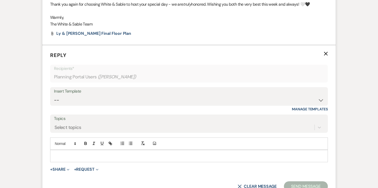
scroll to position [629, 0]
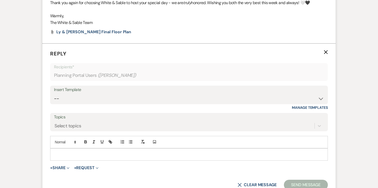
click at [121, 148] on div at bounding box center [188, 154] width 277 height 12
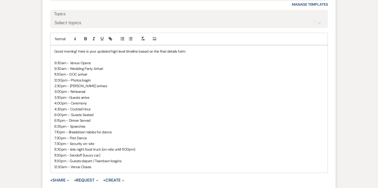
scroll to position [733, 0]
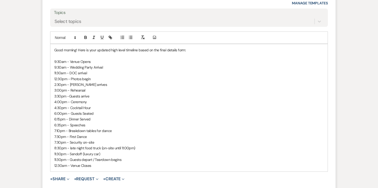
click at [91, 70] on p "11:30am - DOC arrival" at bounding box center [189, 73] width 270 height 6
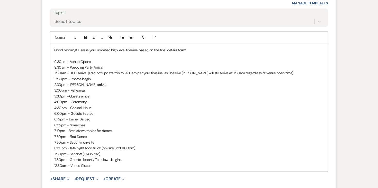
click at [66, 70] on p "11:30am - DOC arrival (I did not update this to 9:30am per your timeline, as I …" at bounding box center [189, 73] width 270 height 6
drag, startPoint x: 54, startPoint y: 60, endPoint x: 87, endPoint y: 60, distance: 32.9
click at [87, 60] on div "Good morning! Here is your updated high level timeline based on the final detai…" at bounding box center [188, 107] width 277 height 127
click at [86, 34] on div at bounding box center [98, 38] width 33 height 8
drag, startPoint x: 54, startPoint y: 60, endPoint x: 87, endPoint y: 59, distance: 33.5
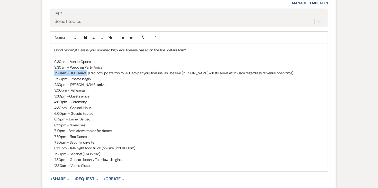
click at [87, 59] on div "Good morning! Here is your updated high level timeline based on the final detai…" at bounding box center [188, 107] width 277 height 127
click at [87, 35] on icon "button" at bounding box center [85, 37] width 5 height 5
click at [100, 82] on p "2:30pm - [PERSON_NAME] arrives" at bounding box center [189, 85] width 270 height 6
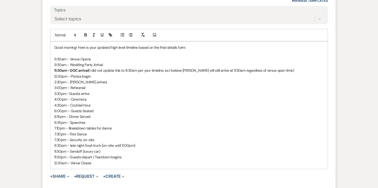
scroll to position [735, 0]
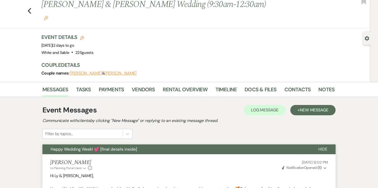
scroll to position [0, 0]
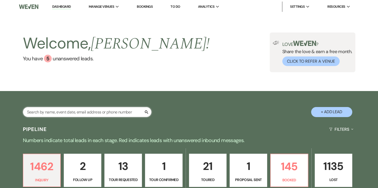
click at [94, 110] on input "text" at bounding box center [87, 112] width 129 height 10
click at [222, 123] on div "Pipeline Filters Expand" at bounding box center [189, 129] width 370 height 14
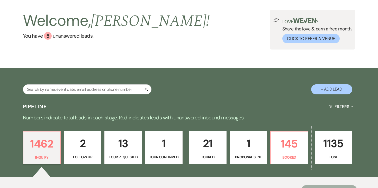
scroll to position [32, 0]
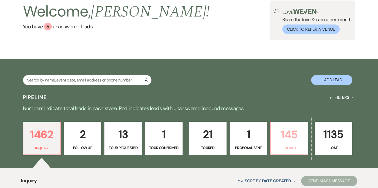
click at [302, 131] on p "145" at bounding box center [289, 134] width 31 height 17
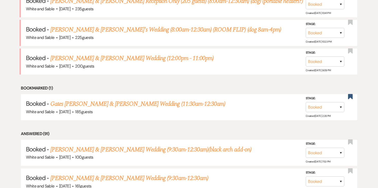
scroll to position [278, 0]
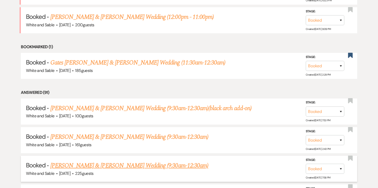
click at [121, 161] on link "[PERSON_NAME] & [PERSON_NAME] Wedding (9:30am-12:30am)" at bounding box center [129, 165] width 158 height 9
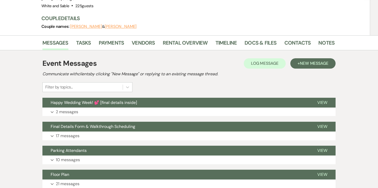
scroll to position [71, 0]
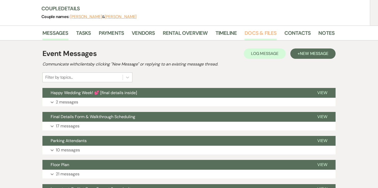
click at [253, 29] on link "Docs & Files" at bounding box center [261, 34] width 32 height 11
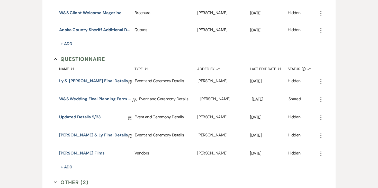
scroll to position [990, 0]
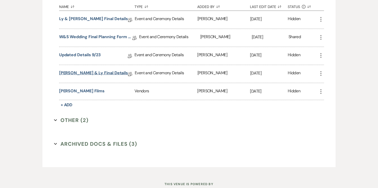
click at [92, 70] on link "[PERSON_NAME] & Ly Final Details" at bounding box center [93, 74] width 69 height 8
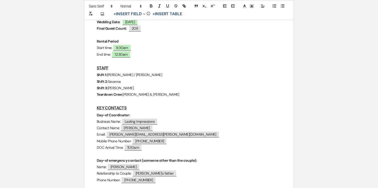
scroll to position [114, 0]
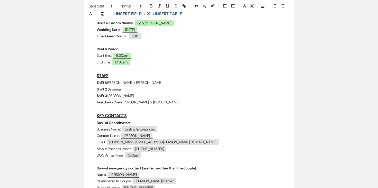
click at [131, 80] on span "[PERSON_NAME] / [PERSON_NAME]" at bounding box center [134, 82] width 55 height 5
click at [137, 81] on p "Shift 1: [PERSON_NAME] / [PERSON_NAME]" at bounding box center [189, 82] width 185 height 6
click at [115, 81] on strong "Shift 1: [PERSON_NAME]" at bounding box center [116, 82] width 39 height 5
click at [153, 7] on icon "button" at bounding box center [151, 6] width 5 height 5
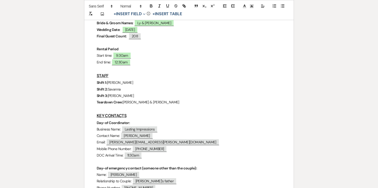
click at [125, 86] on p "Shift 2: Savanna" at bounding box center [189, 89] width 185 height 6
click at [114, 93] on span "[PERSON_NAME]" at bounding box center [121, 95] width 26 height 5
click at [150, 101] on p "Teardown Crew: [PERSON_NAME] & [PERSON_NAME]" at bounding box center [189, 102] width 185 height 6
click at [136, 96] on p "Shift 3: N/A" at bounding box center [189, 95] width 185 height 6
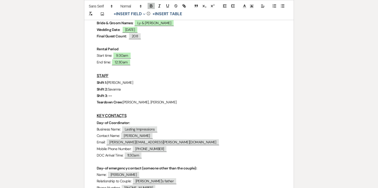
click at [121, 93] on p "Shift 3: --" at bounding box center [189, 95] width 185 height 6
click at [129, 96] on p "Shift 3:" at bounding box center [189, 95] width 185 height 6
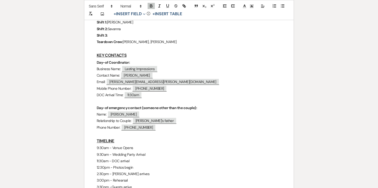
scroll to position [179, 0]
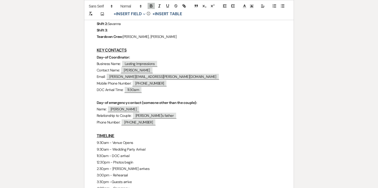
click at [162, 123] on p "Phone Number: ﻿ [PHONE_NUMBER] ﻿" at bounding box center [189, 122] width 185 height 6
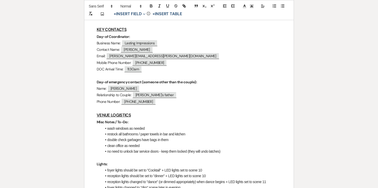
scroll to position [200, 0]
click at [166, 114] on h3 "VENUE LOGISTICS" at bounding box center [189, 114] width 185 height 7
click at [166, 108] on p at bounding box center [189, 107] width 185 height 6
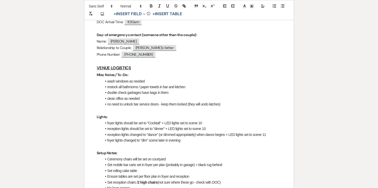
scroll to position [246, 0]
click at [148, 82] on li "wash windows as needed" at bounding box center [192, 81] width 180 height 6
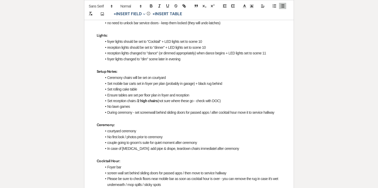
scroll to position [335, 0]
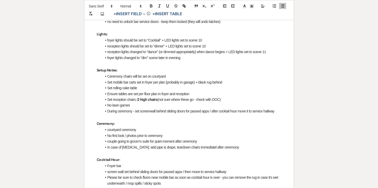
click at [131, 75] on li "Ceremony chairs will be set on courtyard" at bounding box center [192, 76] width 180 height 6
click at [108, 76] on li "Ceremony chairs will be set on courtyard" at bounding box center [192, 76] width 180 height 6
click at [116, 76] on li "176. Ceremony chairs will be set on courtyard" at bounding box center [192, 76] width 180 height 6
click at [181, 76] on li "176. ceremony chairs will be set on courtyard" at bounding box center [192, 76] width 180 height 6
click at [115, 76] on li "176. ceremony chairs will be set on courtyard" at bounding box center [192, 76] width 180 height 6
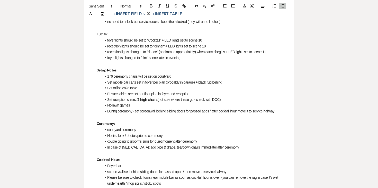
click at [176, 76] on li "176 ceremony chairs will be set on courtyard" at bounding box center [192, 76] width 180 height 6
click at [107, 75] on li "176 ceremony chairs will be set on courtyard - [PERSON_NAME] add two rows (32 c…" at bounding box center [192, 76] width 180 height 6
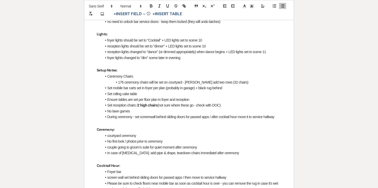
click at [110, 76] on li "Ceremony Chairs:" at bounding box center [192, 76] width 180 height 6
click at [151, 6] on icon "button" at bounding box center [151, 6] width 5 height 5
click at [145, 70] on p "Setup Notes:" at bounding box center [189, 70] width 185 height 6
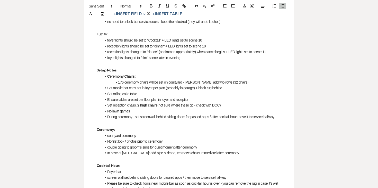
click at [135, 82] on li "176 ceremony chairs will be set on courtyard - [PERSON_NAME] add two rows (32 c…" at bounding box center [192, 82] width 180 height 6
click at [139, 82] on li "176 chairs will be set on courtyard - [PERSON_NAME] add two rows (32 chairs)" at bounding box center [192, 82] width 180 height 6
click at [182, 83] on li "176 chairs will already be set on courtyard - [PERSON_NAME] add two rows (32 ch…" at bounding box center [192, 82] width 180 height 6
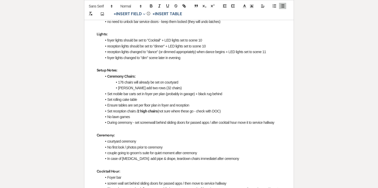
click at [181, 85] on li "[PERSON_NAME] add two rows (32 chairs)" at bounding box center [192, 88] width 180 height 6
click at [196, 82] on li "176 chairs will already be set on courtyard" at bounding box center [192, 82] width 180 height 6
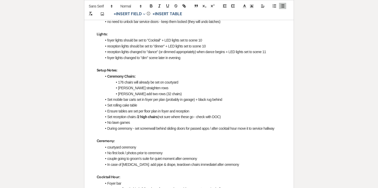
click at [166, 94] on li "[PERSON_NAME] add two rows (32 chairs)" at bounding box center [192, 94] width 180 height 6
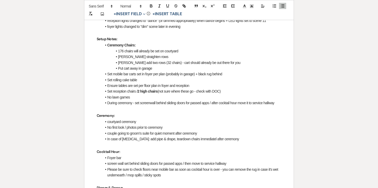
scroll to position [367, 0]
